Goal: Transaction & Acquisition: Download file/media

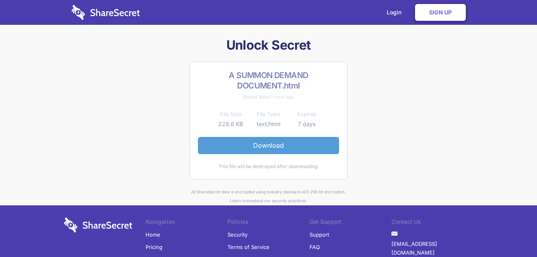
click at [269, 139] on link "Download" at bounding box center [268, 145] width 141 height 17
click at [297, 139] on link "Download" at bounding box center [268, 145] width 141 height 17
